Goal: Check status: Check status

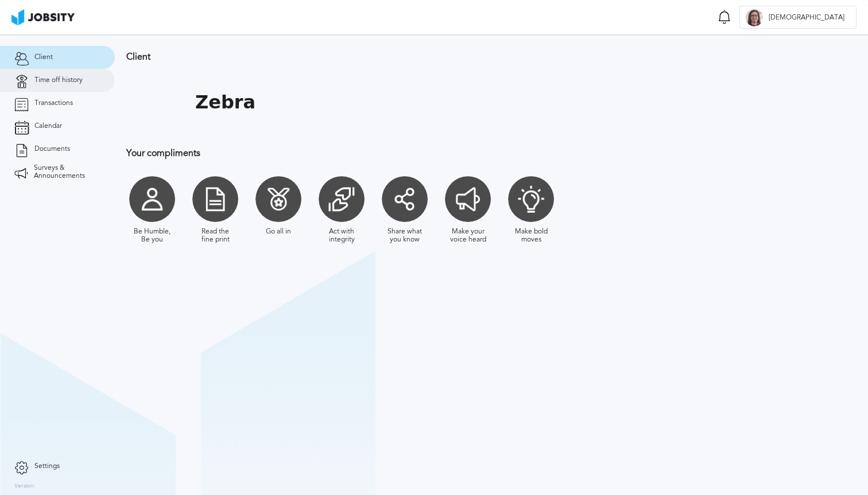
click at [79, 81] on span "Time off history" at bounding box center [58, 80] width 48 height 8
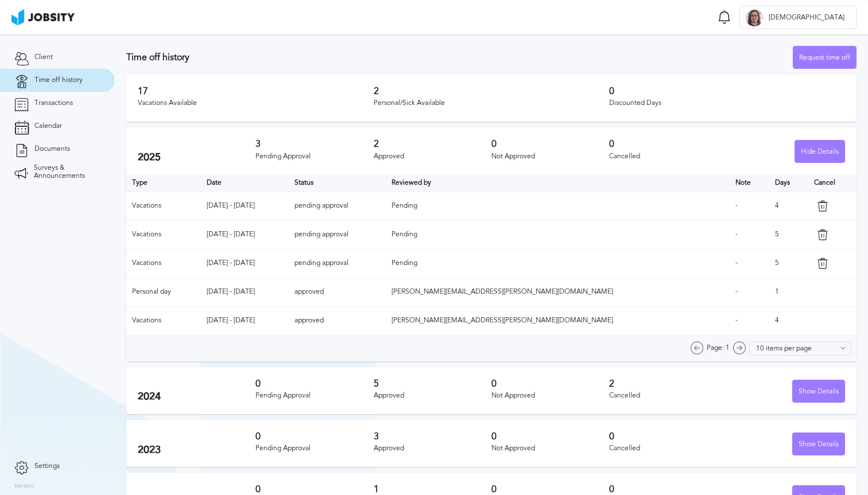
click at [417, 265] on span "Pending" at bounding box center [404, 263] width 26 height 8
click at [385, 265] on td "pending approval" at bounding box center [337, 263] width 96 height 29
click at [385, 262] on td "pending approval" at bounding box center [337, 263] width 96 height 29
drag, startPoint x: 430, startPoint y: 262, endPoint x: 413, endPoint y: 262, distance: 17.2
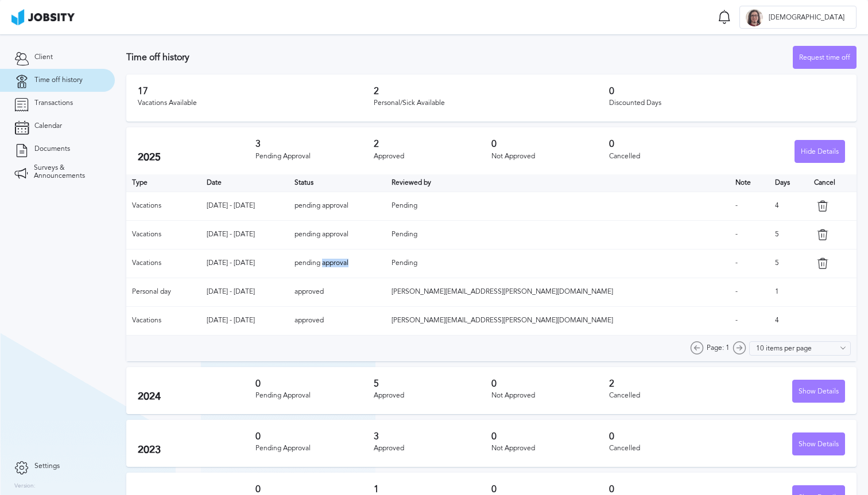
click at [385, 262] on td "pending approval" at bounding box center [337, 263] width 96 height 29
click at [417, 263] on span "Pending" at bounding box center [404, 263] width 26 height 8
